Goal: Task Accomplishment & Management: Use online tool/utility

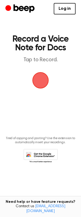
click at [40, 80] on span "button" at bounding box center [41, 80] width 22 height 22
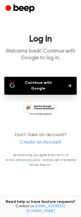
click at [27, 82] on button "Continue with Google" at bounding box center [40, 86] width 73 height 18
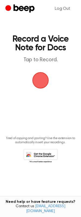
click at [37, 83] on span "button" at bounding box center [40, 80] width 27 height 27
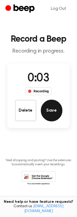
click at [56, 109] on button "Save" at bounding box center [52, 110] width 22 height 22
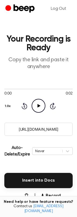
click at [32, 104] on div "Rewind 5 seconds Play Audio Skip 5 seconds" at bounding box center [38, 106] width 34 height 14
click at [35, 104] on icon "Play Audio" at bounding box center [39, 106] width 14 height 14
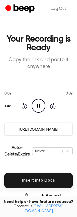
click at [35, 104] on icon "Pause Audio" at bounding box center [39, 106] width 14 height 14
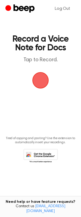
click at [39, 78] on span "button" at bounding box center [41, 80] width 20 height 20
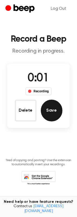
click at [49, 109] on button "Save" at bounding box center [52, 110] width 22 height 22
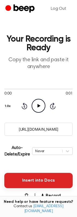
click at [37, 174] on button "Insert into Docs" at bounding box center [38, 179] width 69 height 15
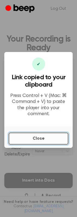
click at [27, 135] on button "Close" at bounding box center [39, 138] width 60 height 12
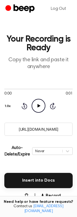
click at [31, 128] on input "https://beep.audio/y4eemcp" at bounding box center [38, 128] width 69 height 13
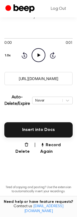
scroll to position [54, 0]
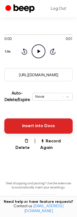
click at [39, 126] on button "Insert into Docs" at bounding box center [38, 125] width 69 height 15
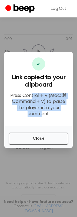
drag, startPoint x: 32, startPoint y: 97, endPoint x: 58, endPoint y: 109, distance: 28.2
click at [58, 109] on p "Press Control + V (Mac: ⌘ Command + V) to paste the player into your comment." at bounding box center [39, 105] width 60 height 24
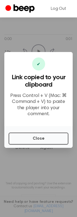
click at [26, 128] on div "Close" at bounding box center [38, 137] width 69 height 22
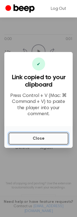
click at [24, 132] on button "Close" at bounding box center [39, 138] width 60 height 12
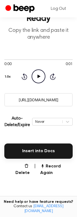
scroll to position [27, 0]
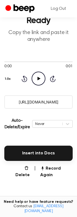
click at [40, 102] on input "https://beep.audio/y4eemcp" at bounding box center [38, 101] width 69 height 13
click at [35, 77] on icon "Play Audio" at bounding box center [39, 78] width 14 height 14
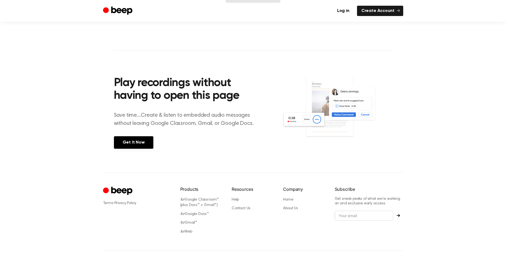
scroll to position [176, 0]
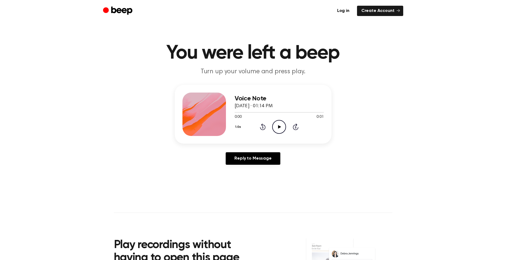
click at [276, 119] on div "0:00 0:01" at bounding box center [278, 117] width 89 height 6
click at [278, 123] on icon "Play Audio" at bounding box center [279, 127] width 14 height 14
